Goal: Information Seeking & Learning: Learn about a topic

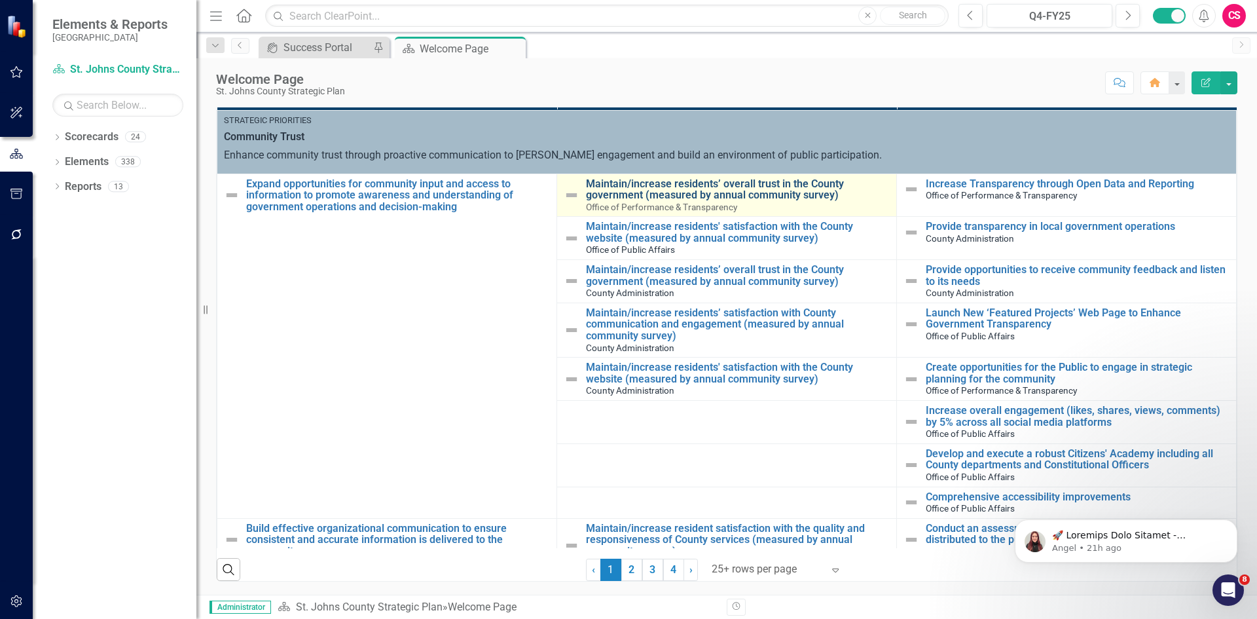
scroll to position [200, 0]
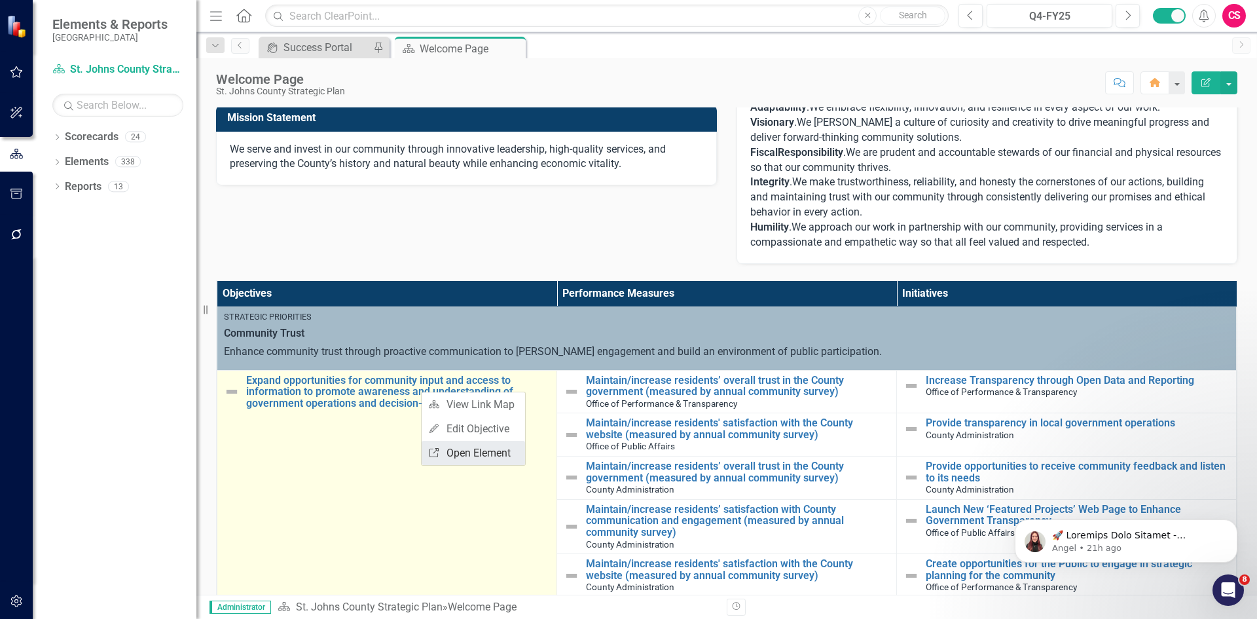
click at [447, 447] on link "Link Open Element" at bounding box center [473, 453] width 103 height 24
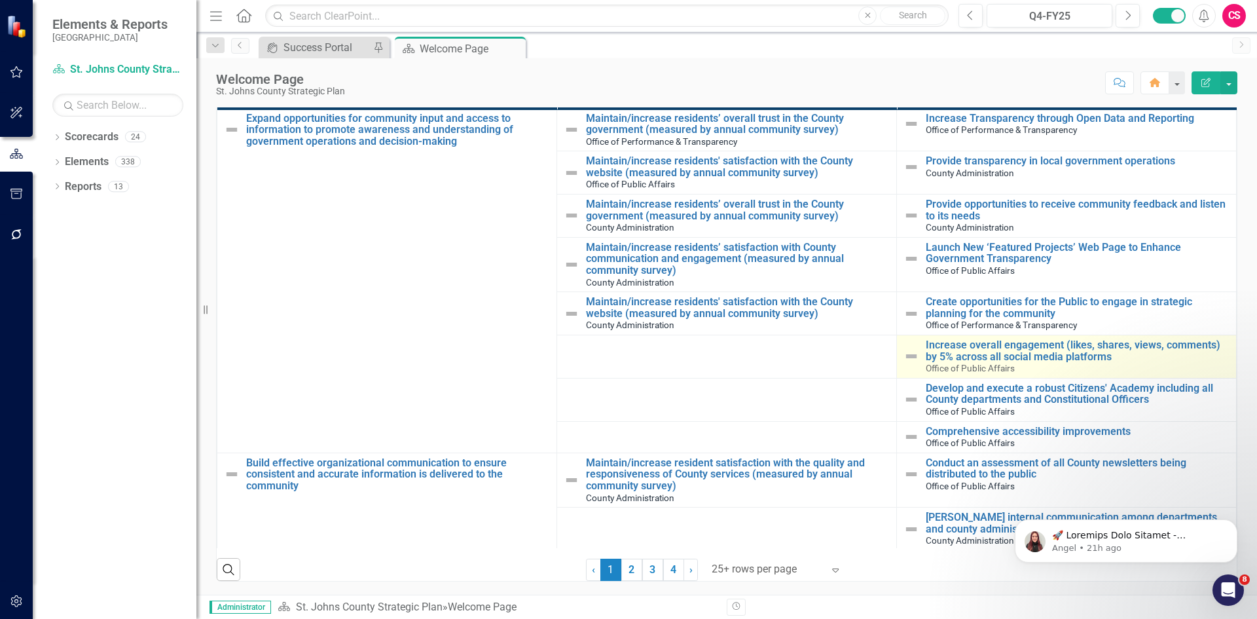
scroll to position [0, 0]
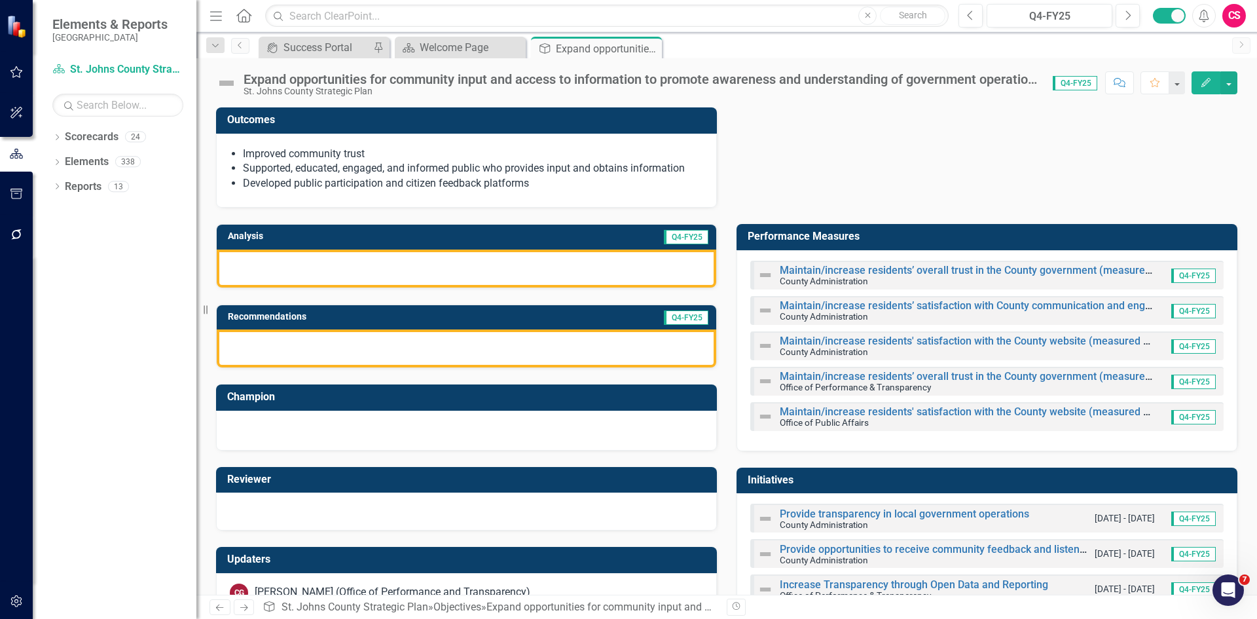
click at [391, 86] on div "Expand opportunities for community input and access to information to promote a…" at bounding box center [642, 79] width 796 height 14
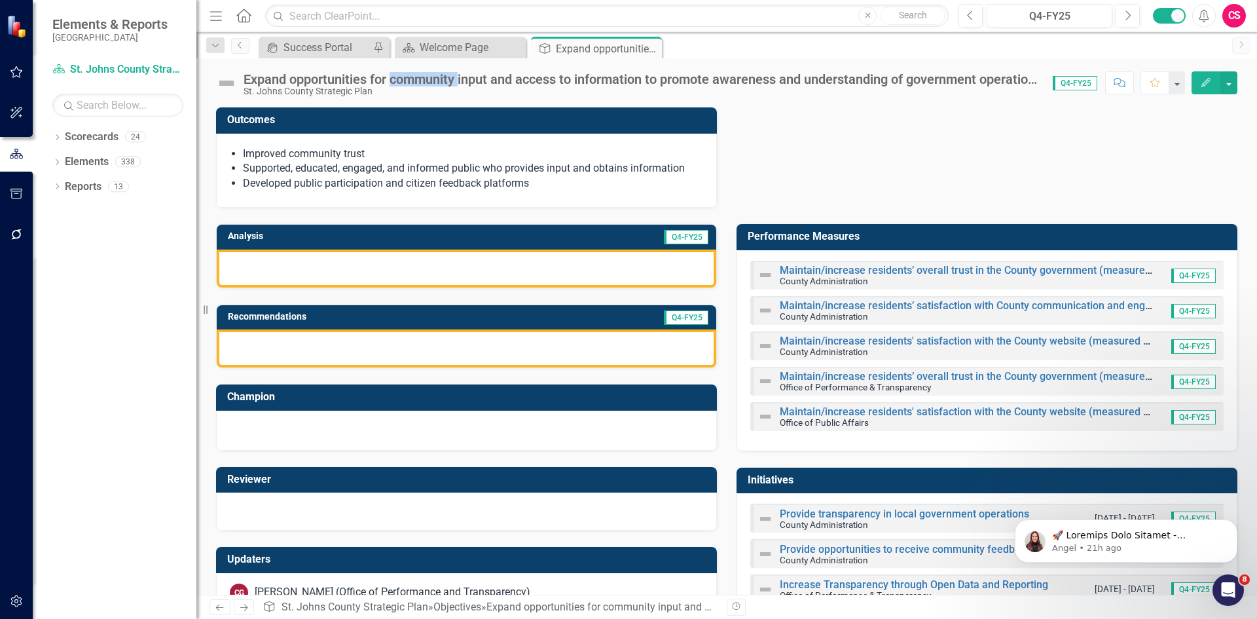
click at [391, 85] on div "Expand opportunities for community input and access to information to promote a…" at bounding box center [642, 79] width 796 height 14
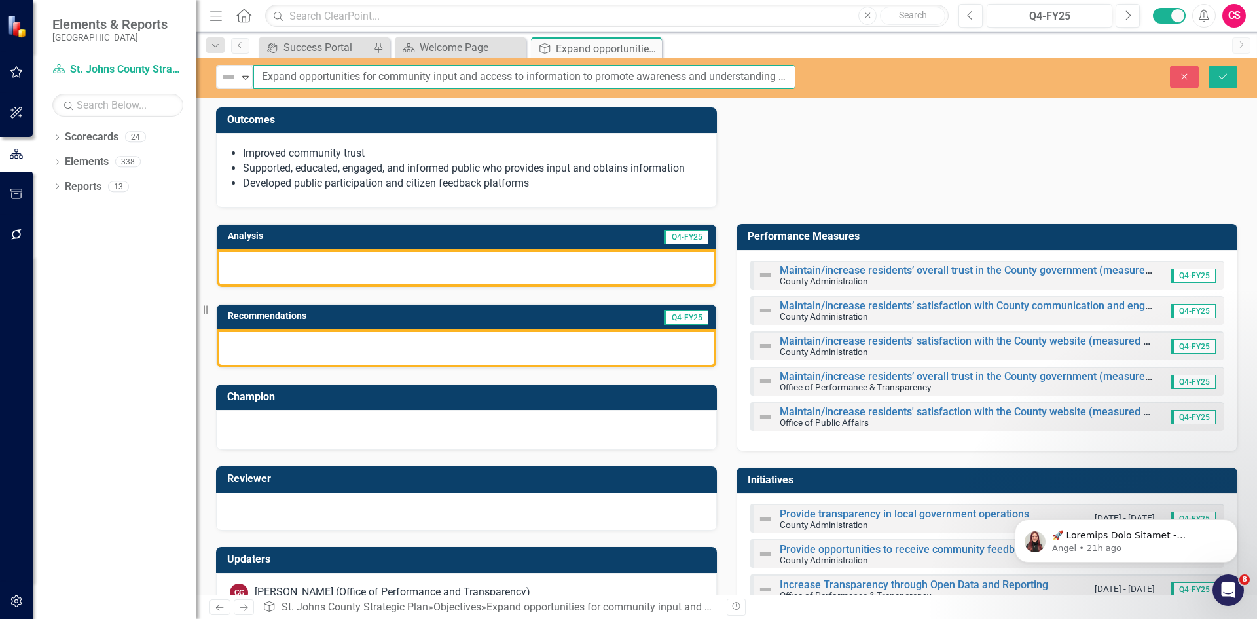
scroll to position [0, 213]
drag, startPoint x: 263, startPoint y: 74, endPoint x: 1039, endPoint y: 84, distance: 776.5
click at [1170, 151] on div "Not Defined Expand Expand opportunities for community input and access to infor…" at bounding box center [726, 326] width 1061 height 536
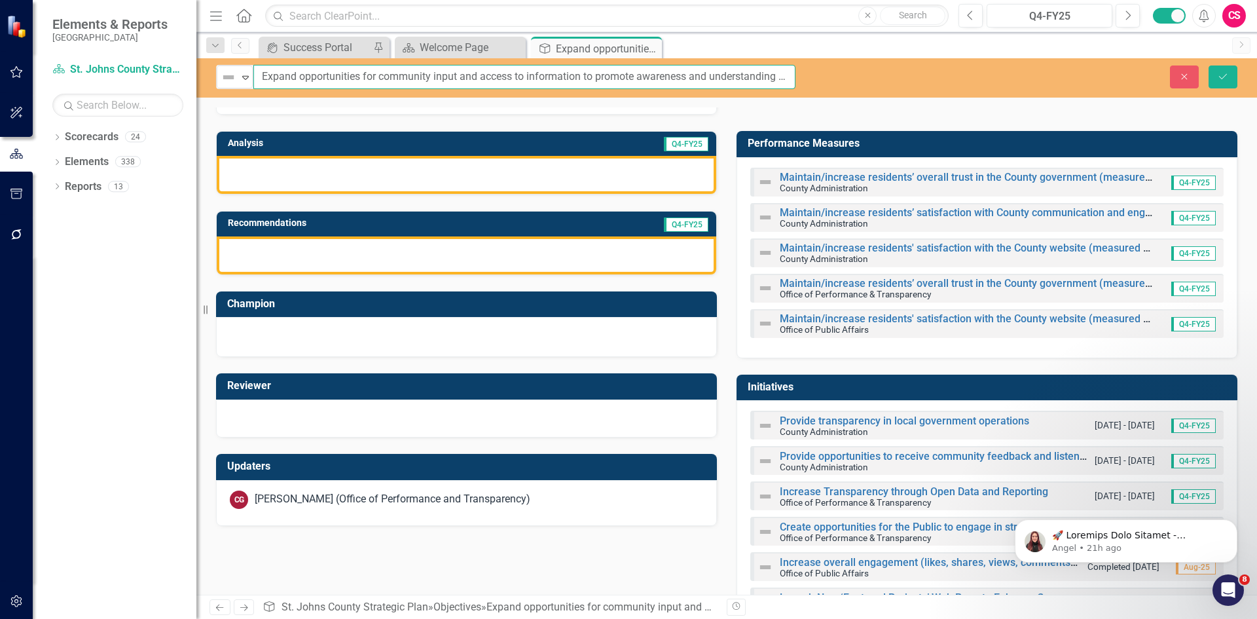
scroll to position [0, 0]
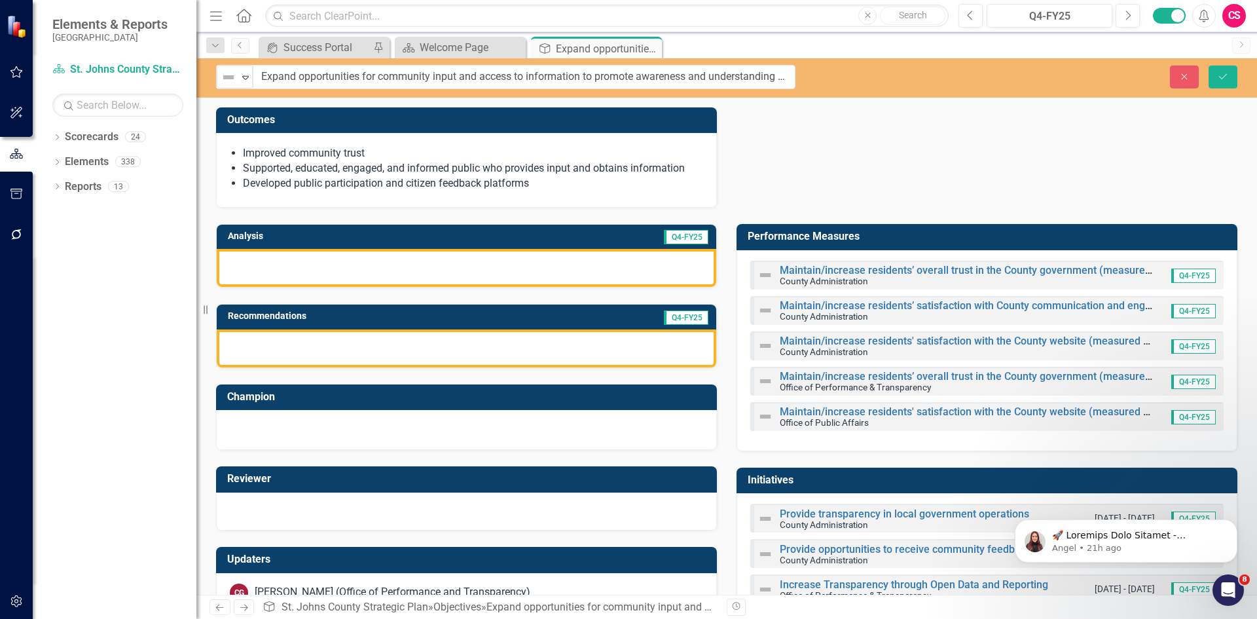
click at [841, 172] on div "Outcomes Improved community trust Supported, educated, engaged, and informed pu…" at bounding box center [726, 149] width 1041 height 117
click at [88, 143] on link "Scorecards" at bounding box center [92, 137] width 54 height 15
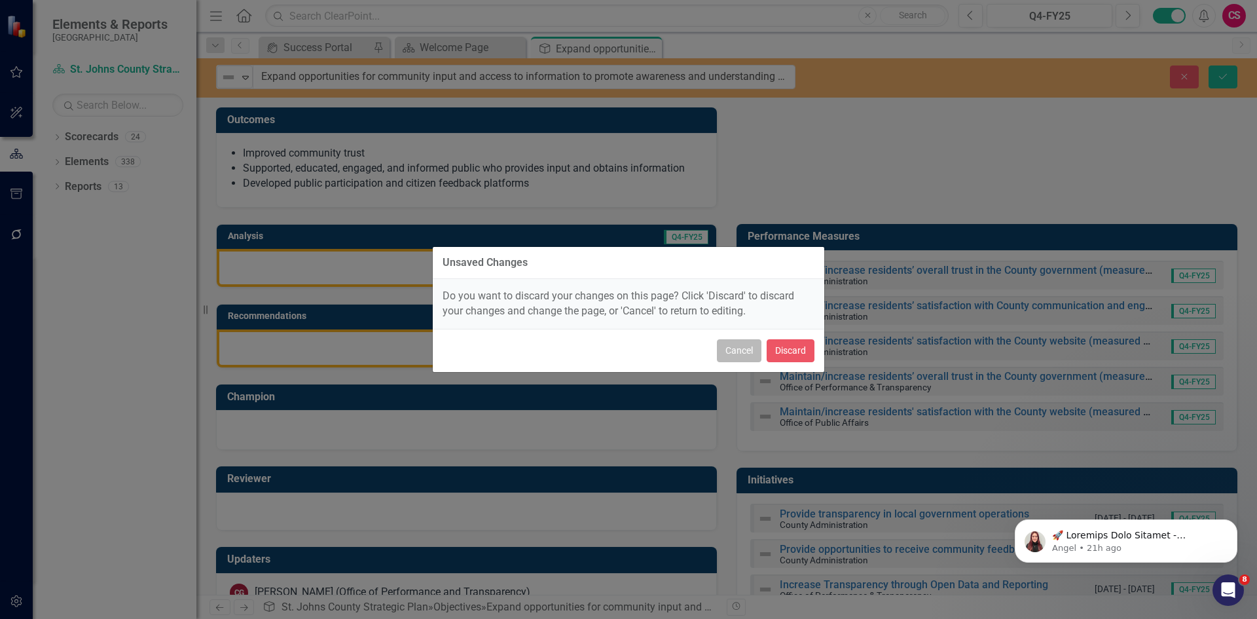
click at [729, 348] on button "Cancel" at bounding box center [739, 350] width 45 height 23
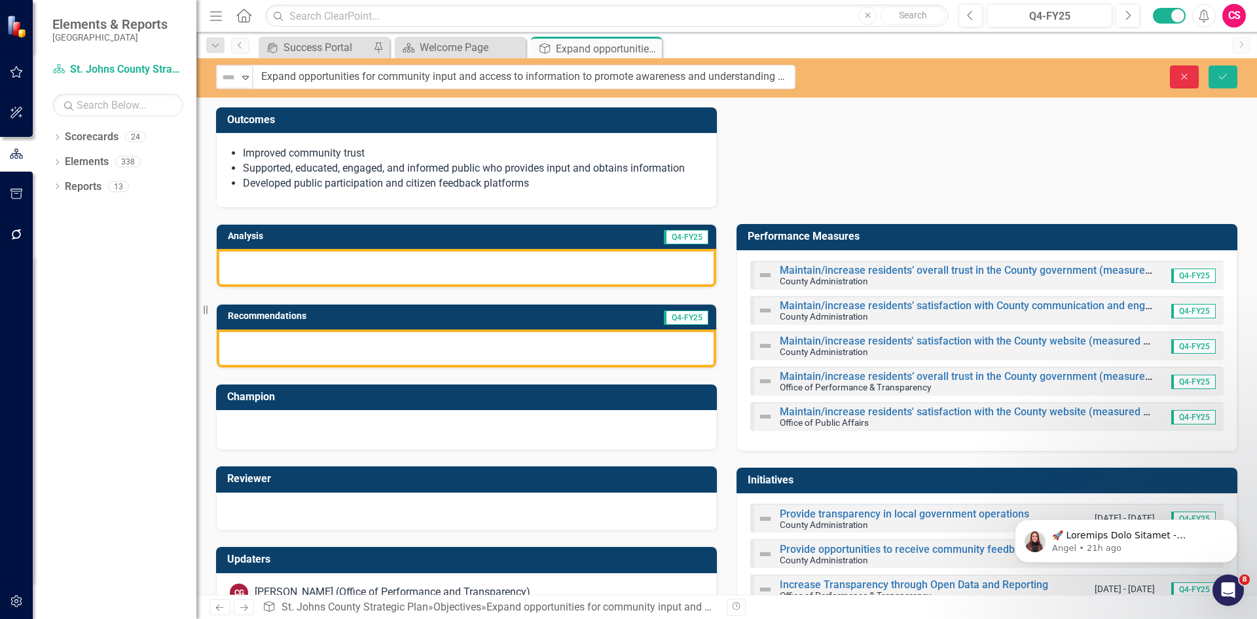
click at [1173, 77] on button "Close" at bounding box center [1184, 76] width 29 height 23
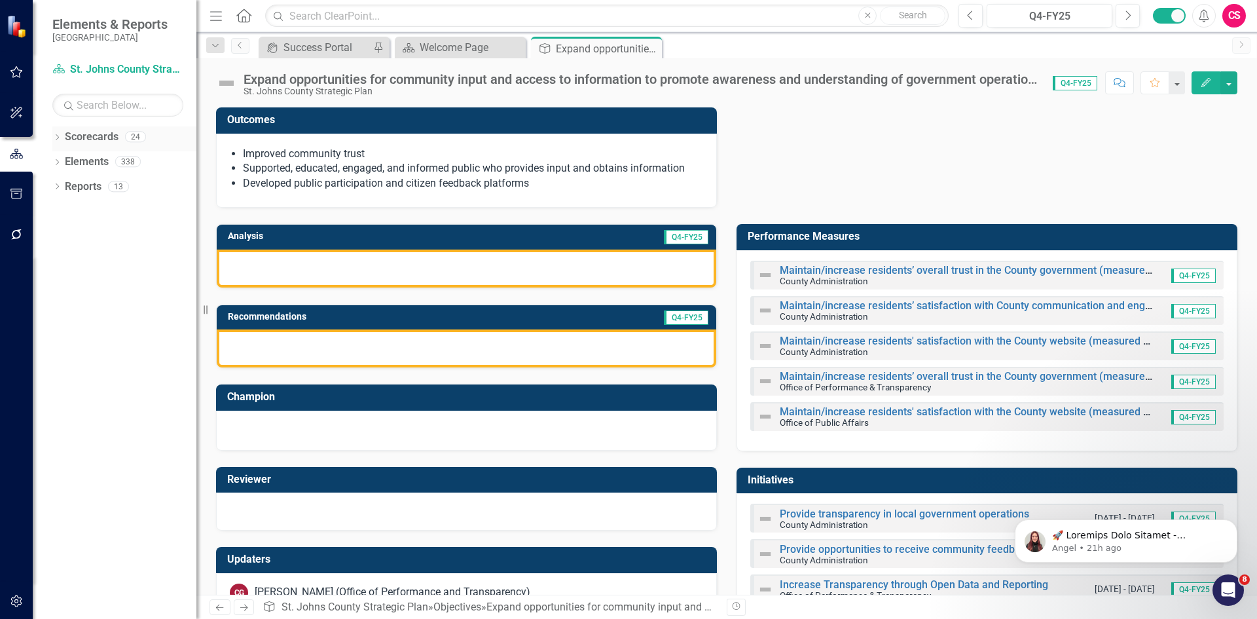
click at [90, 133] on link "Scorecards" at bounding box center [92, 137] width 54 height 15
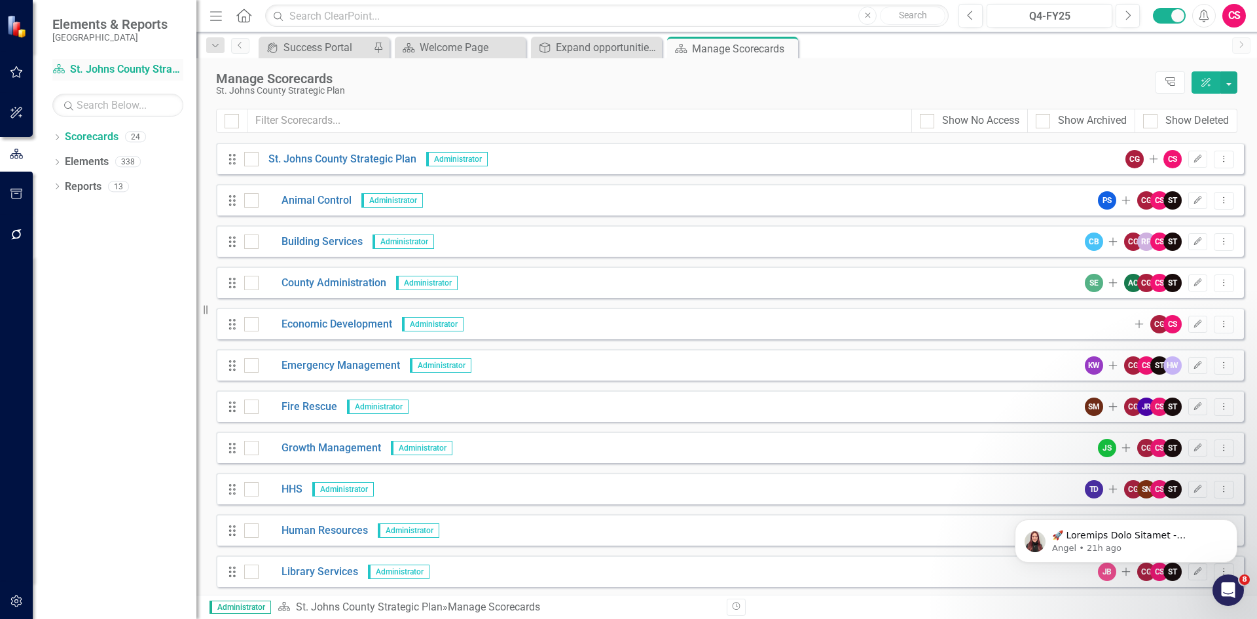
click at [98, 75] on link "Scorecard St. Johns County Strategic Plan" at bounding box center [117, 69] width 131 height 15
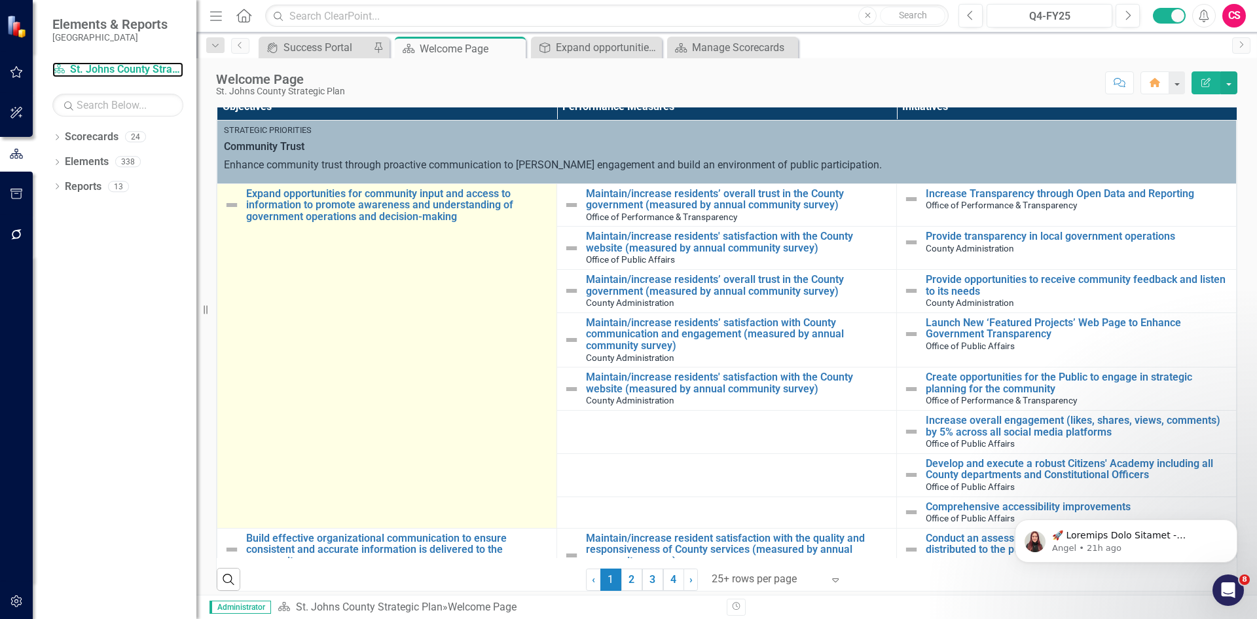
scroll to position [393, 0]
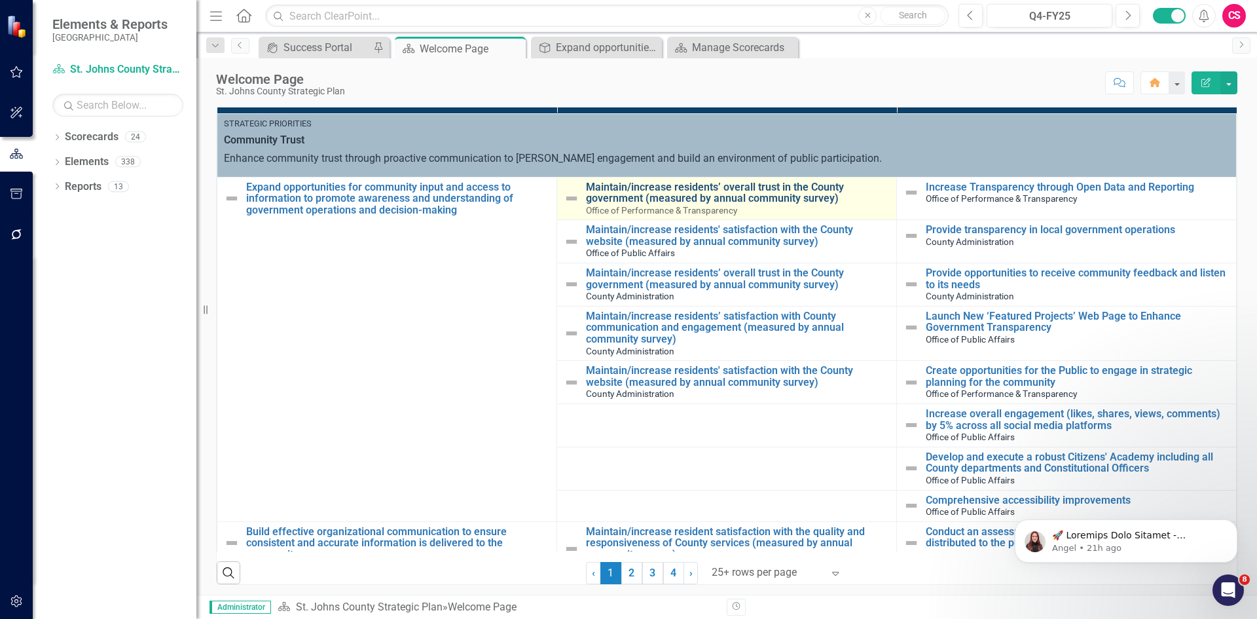
click at [718, 200] on link "Maintain/increase residents’ overall trust in the County government (measured b…" at bounding box center [738, 192] width 304 height 23
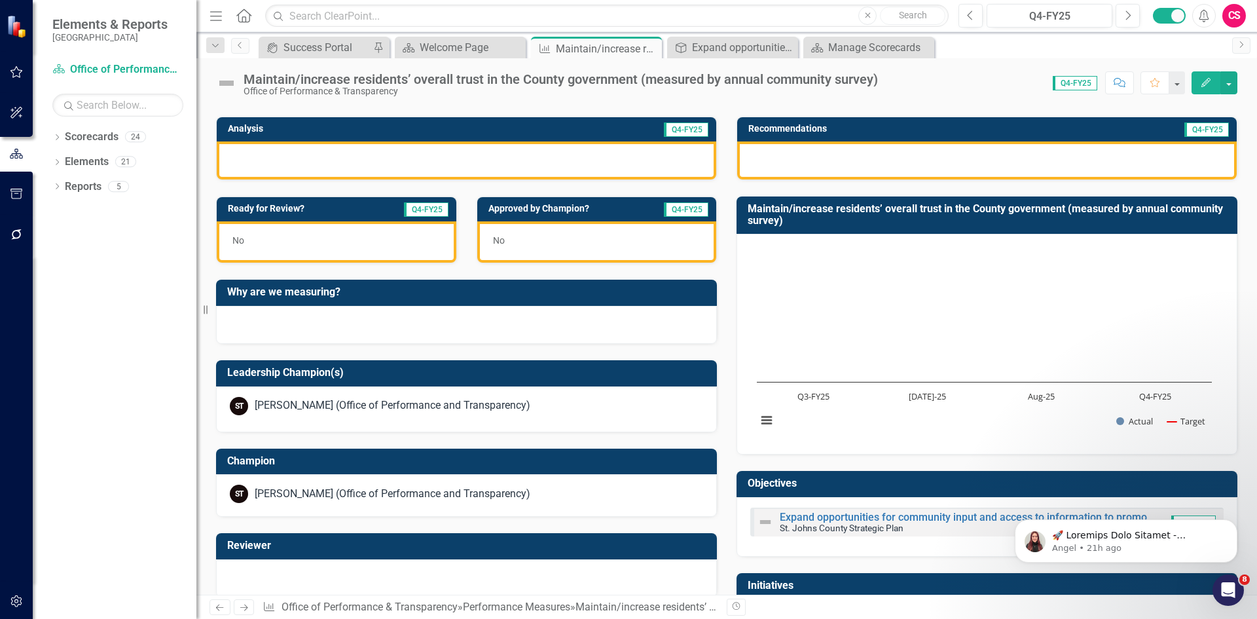
scroll to position [388, 0]
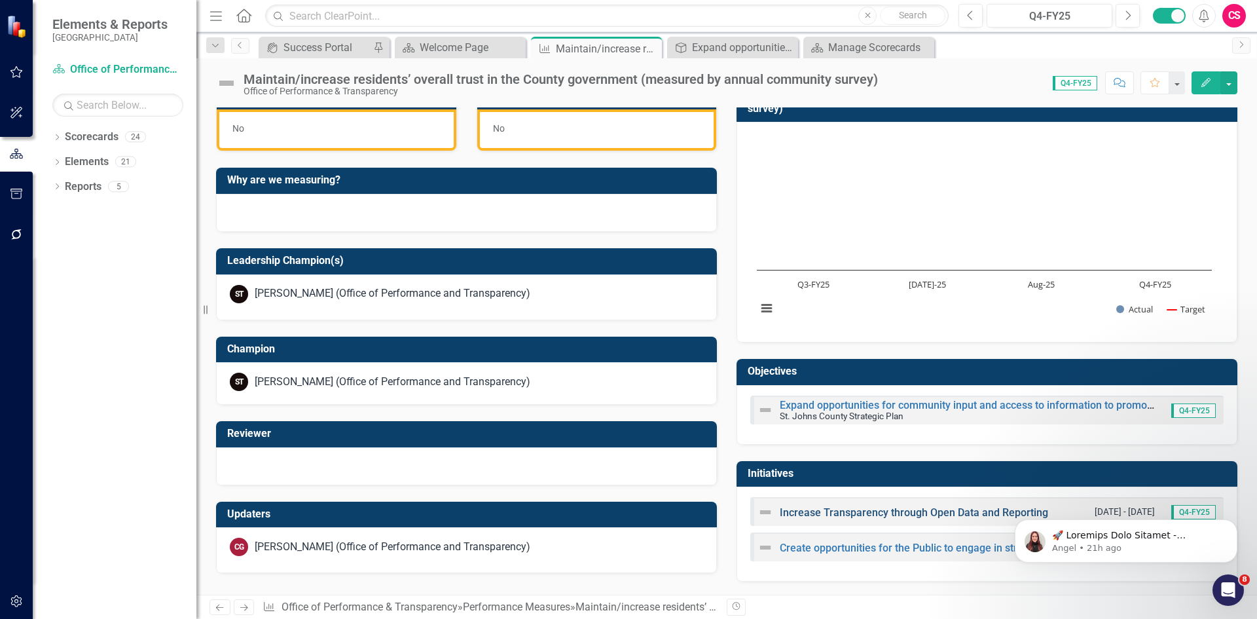
click at [875, 511] on link "Increase Transparency through Open Data and Reporting" at bounding box center [914, 512] width 268 height 12
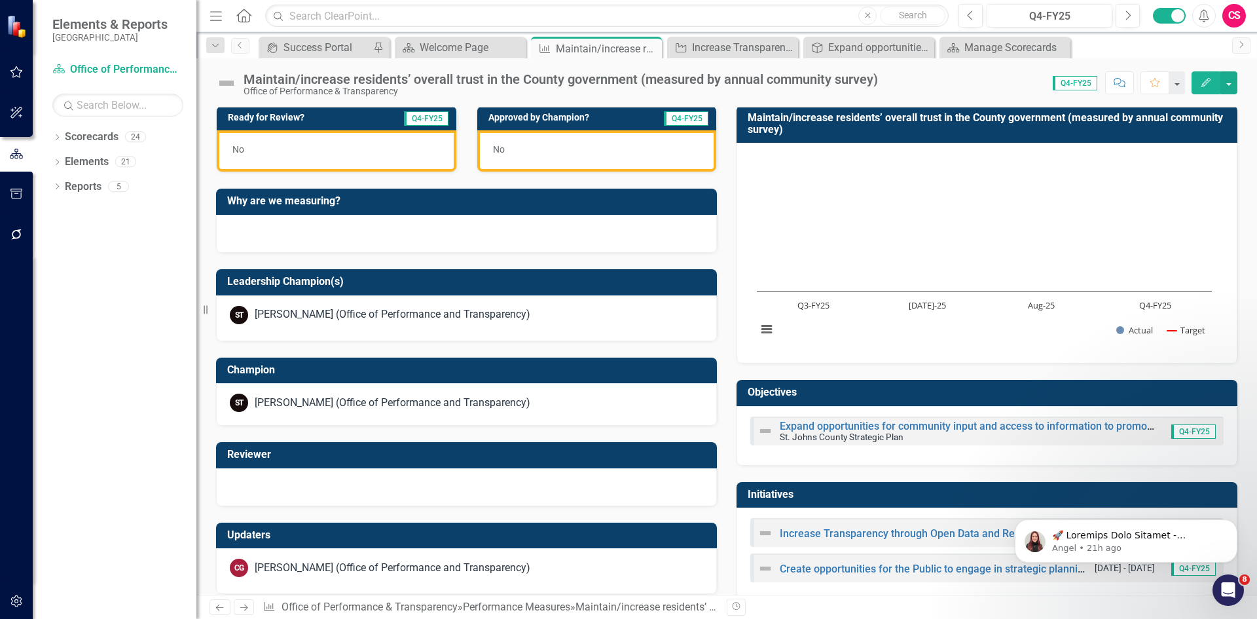
scroll to position [388, 0]
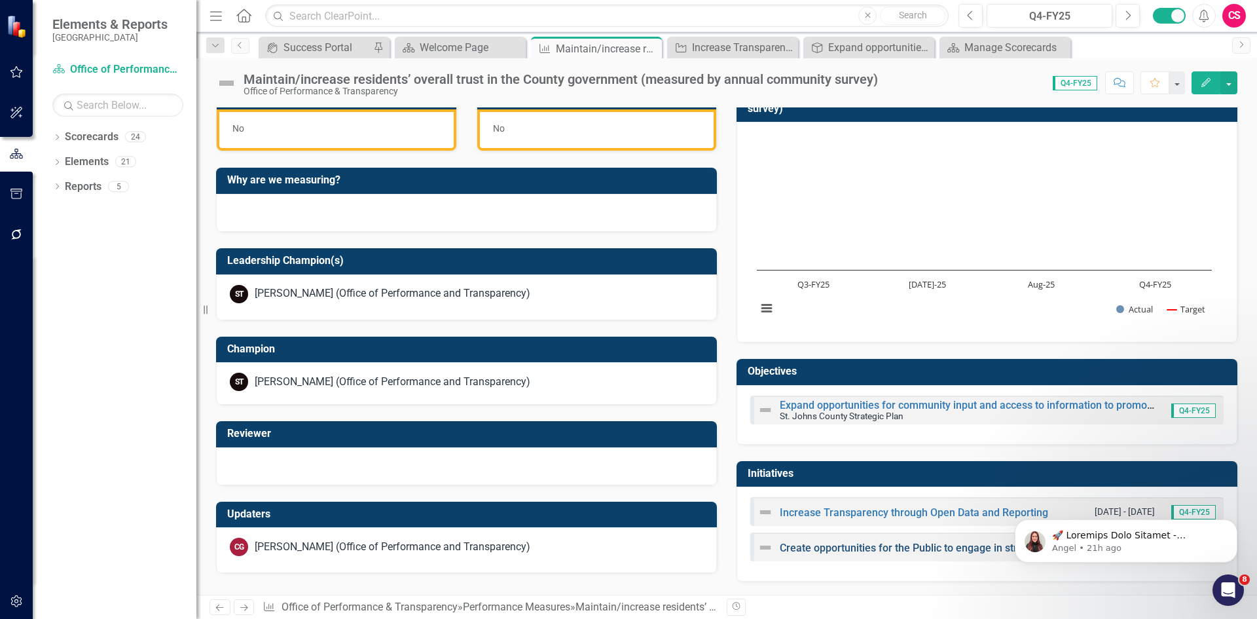
click at [815, 543] on link "Create opportunities for the Public to engage in strategic planning for the com…" at bounding box center [979, 547] width 399 height 12
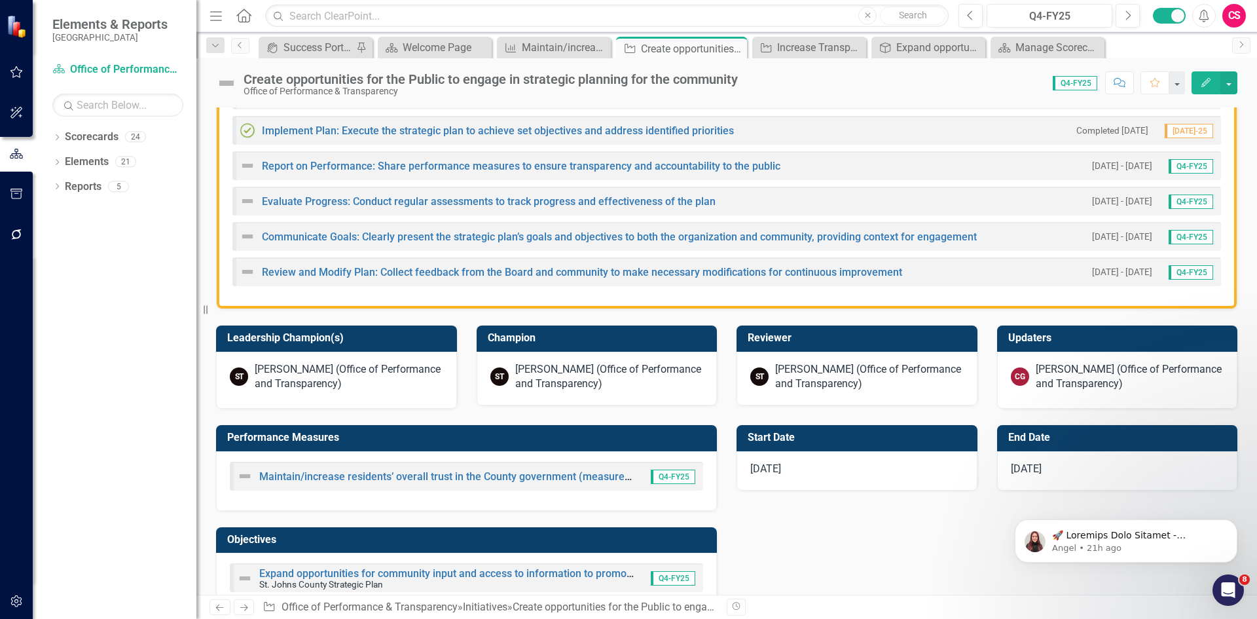
scroll to position [595, 0]
